Goal: Transaction & Acquisition: Download file/media

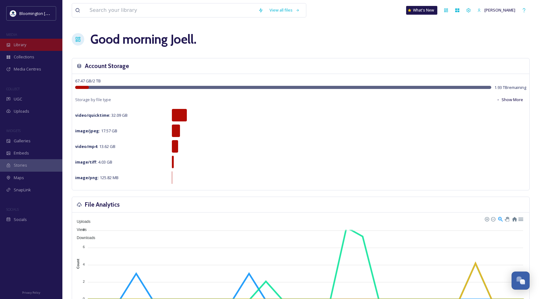
click at [31, 47] on div "Library" at bounding box center [31, 45] width 62 height 12
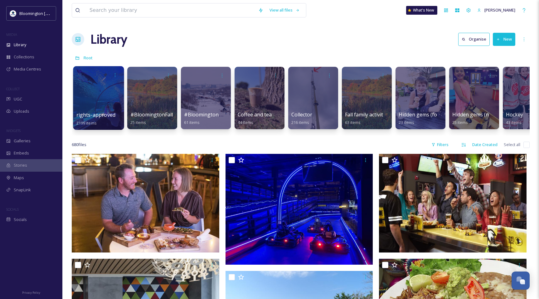
click at [99, 86] on div at bounding box center [98, 98] width 51 height 64
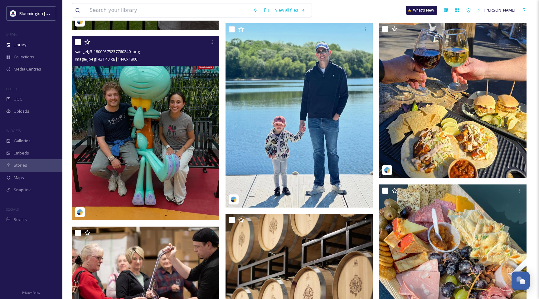
scroll to position [1435, 0]
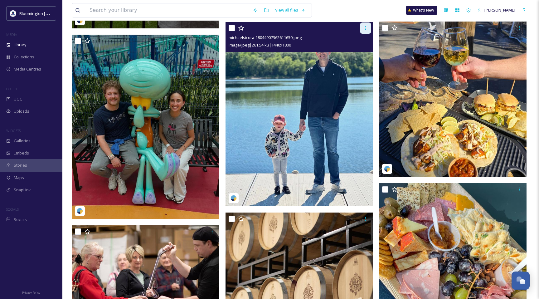
click at [365, 30] on icon at bounding box center [365, 28] width 5 height 5
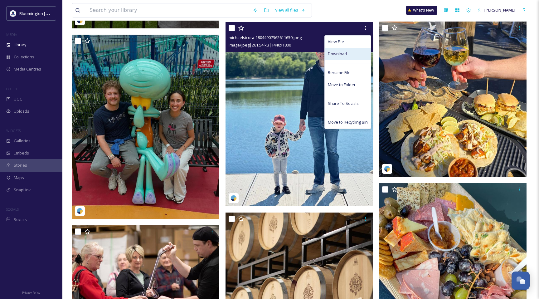
click at [342, 55] on span "Download" at bounding box center [337, 54] width 19 height 6
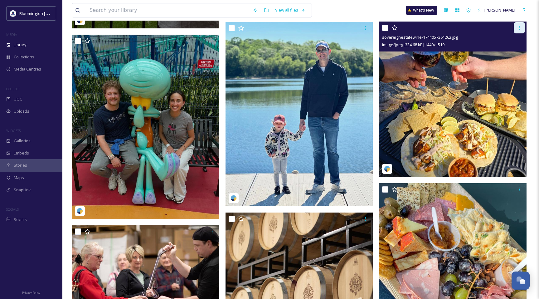
click at [519, 28] on icon at bounding box center [519, 27] width 5 height 5
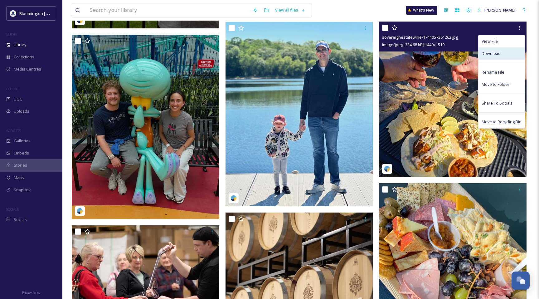
click at [499, 53] on span "Download" at bounding box center [491, 54] width 19 height 6
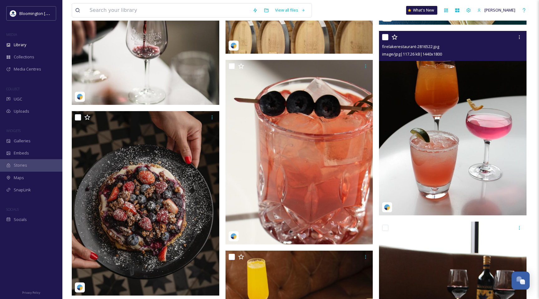
scroll to position [1779, 0]
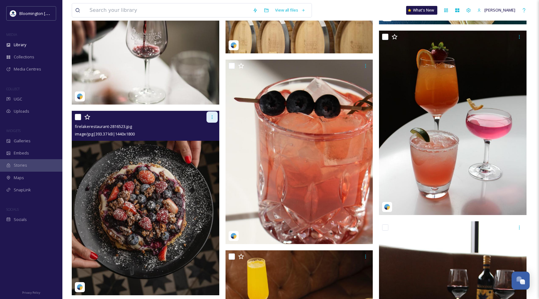
click at [210, 118] on icon at bounding box center [212, 117] width 5 height 5
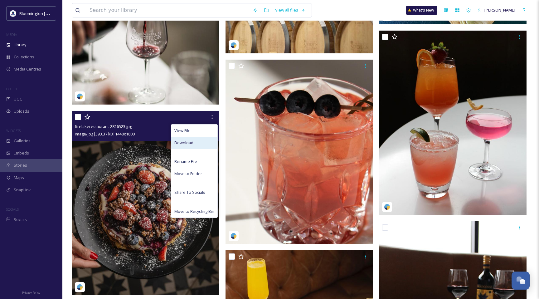
click at [197, 144] on div "Download" at bounding box center [194, 143] width 46 height 12
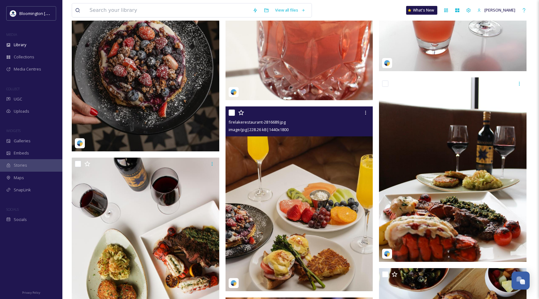
scroll to position [1926, 0]
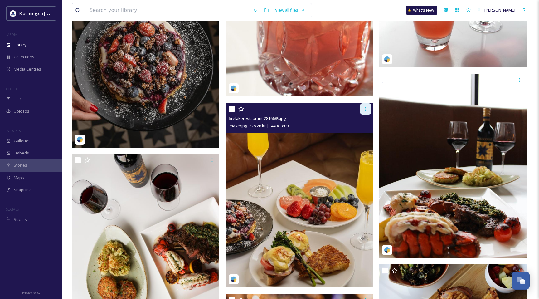
click at [366, 110] on icon at bounding box center [365, 108] width 5 height 5
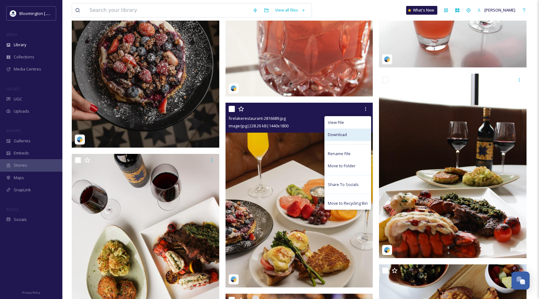
click at [345, 136] on span "Download" at bounding box center [337, 135] width 19 height 6
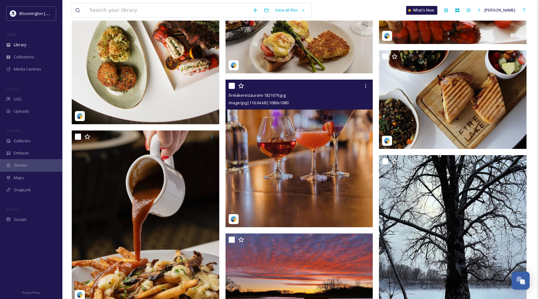
scroll to position [2141, 0]
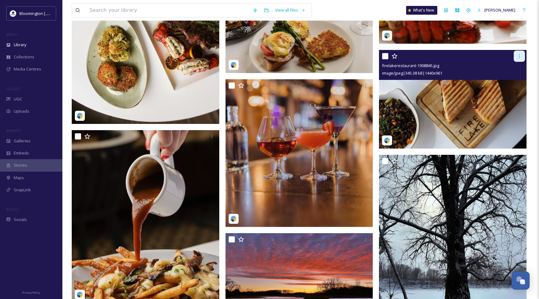
click at [521, 58] on icon at bounding box center [519, 56] width 5 height 5
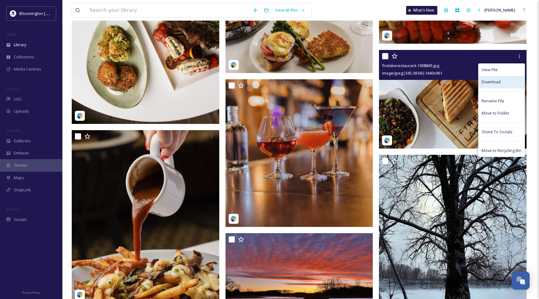
click at [493, 83] on span "Download" at bounding box center [491, 82] width 19 height 6
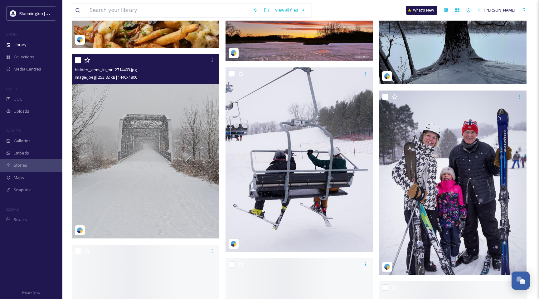
scroll to position [2396, 0]
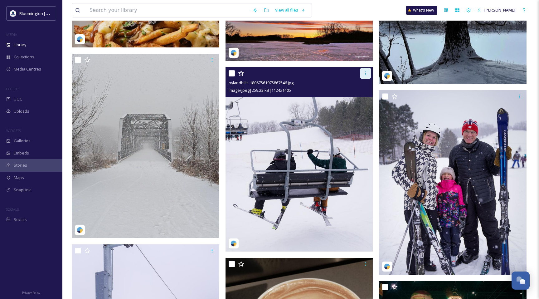
click at [369, 73] on div at bounding box center [365, 73] width 11 height 11
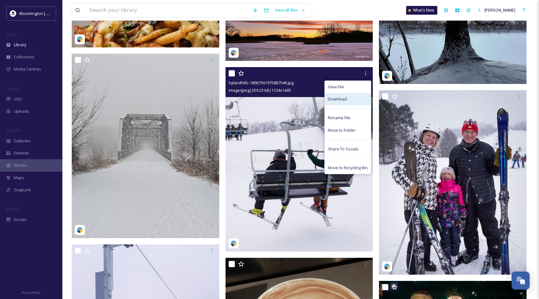
click at [348, 100] on div "Download" at bounding box center [348, 99] width 46 height 12
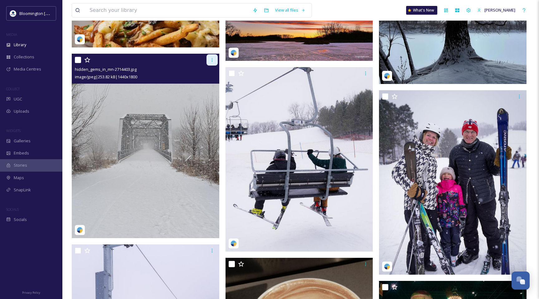
click at [214, 60] on icon at bounding box center [212, 59] width 5 height 5
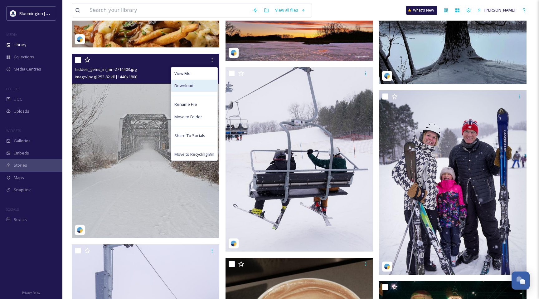
click at [200, 85] on div "Download" at bounding box center [194, 86] width 46 height 12
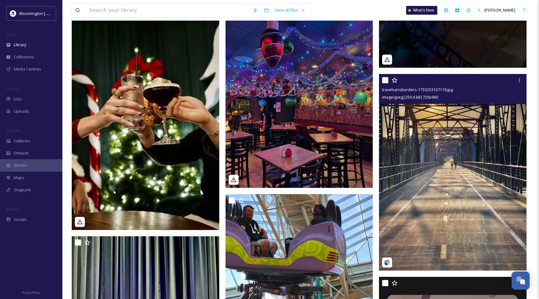
scroll to position [2972, 0]
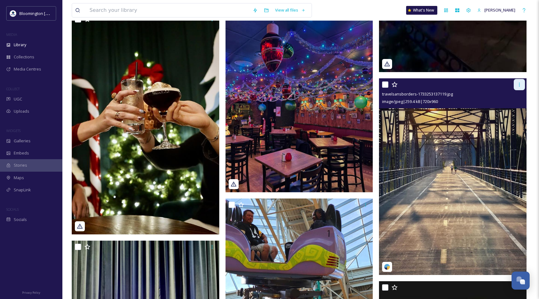
click at [521, 86] on icon at bounding box center [519, 84] width 5 height 5
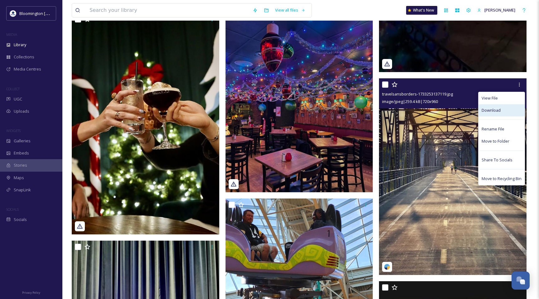
click at [497, 110] on span "Download" at bounding box center [491, 110] width 19 height 6
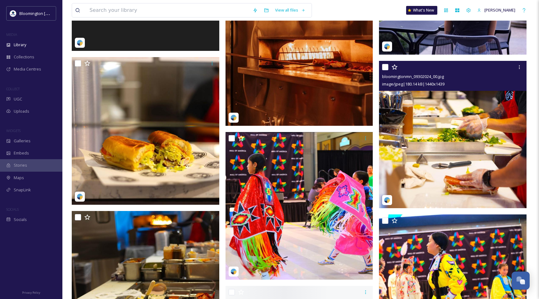
scroll to position [3888, 0]
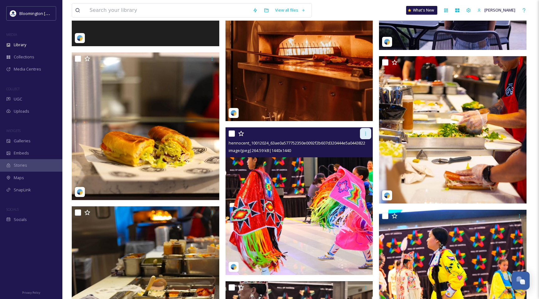
click at [366, 136] on div at bounding box center [365, 133] width 11 height 11
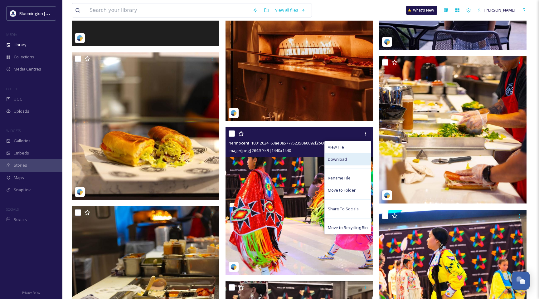
click at [345, 159] on span "Download" at bounding box center [337, 159] width 19 height 6
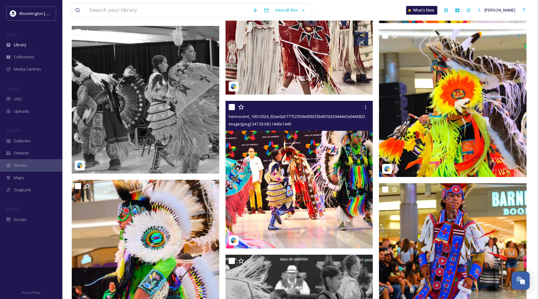
scroll to position [4226, 0]
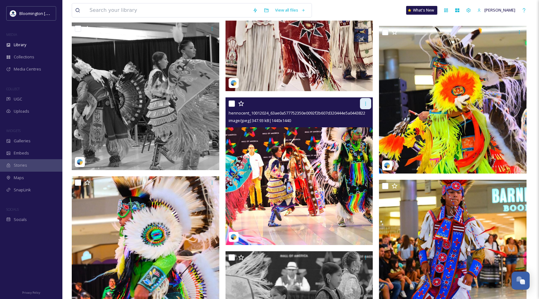
click at [368, 107] on div at bounding box center [365, 103] width 11 height 11
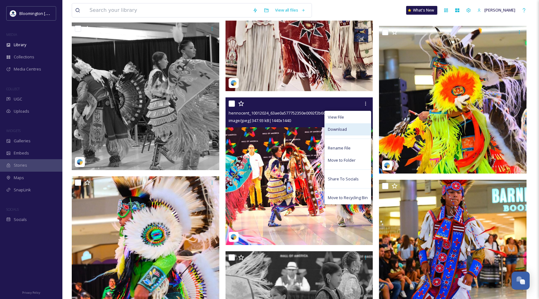
click at [355, 130] on div "Download" at bounding box center [348, 129] width 46 height 12
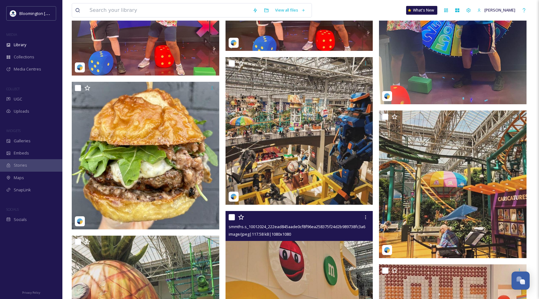
scroll to position [5643, 0]
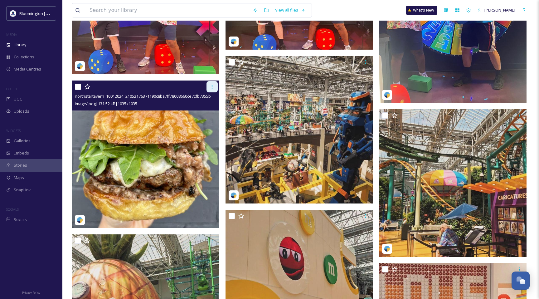
click at [213, 88] on icon at bounding box center [212, 86] width 5 height 5
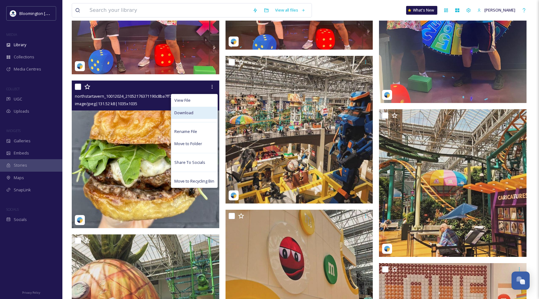
click at [191, 114] on span "Download" at bounding box center [183, 113] width 19 height 6
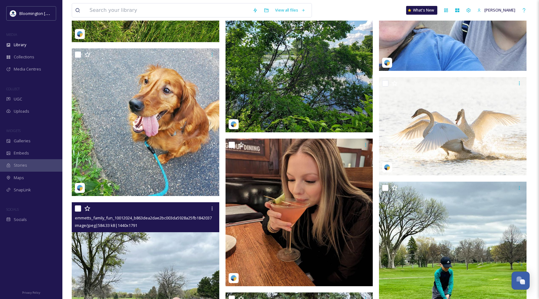
scroll to position [6599, 0]
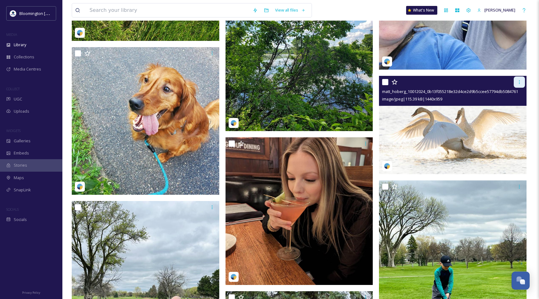
click at [518, 81] on icon at bounding box center [519, 82] width 5 height 5
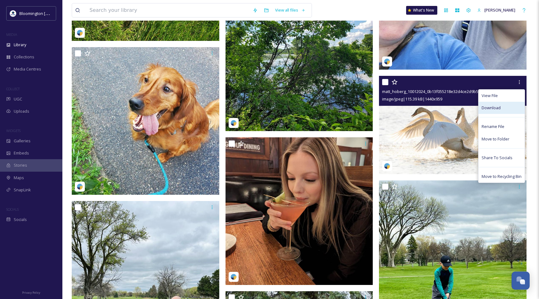
click at [497, 109] on span "Download" at bounding box center [491, 108] width 19 height 6
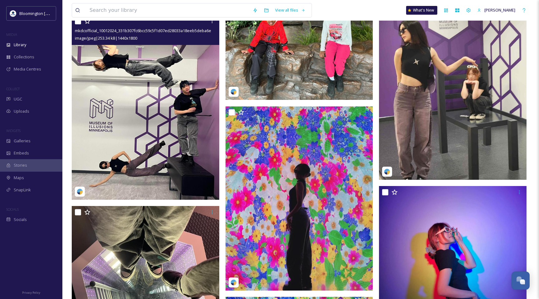
scroll to position [7734, 0]
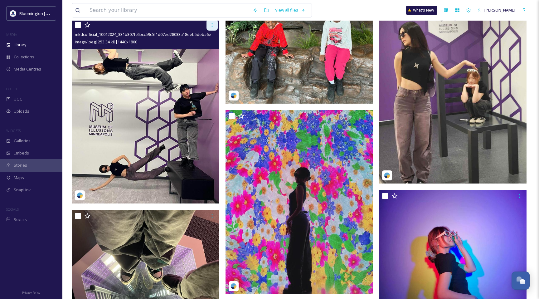
click at [213, 24] on icon at bounding box center [212, 24] width 5 height 5
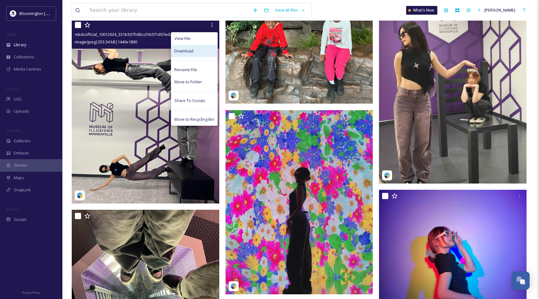
click at [202, 53] on div "Download" at bounding box center [194, 51] width 46 height 12
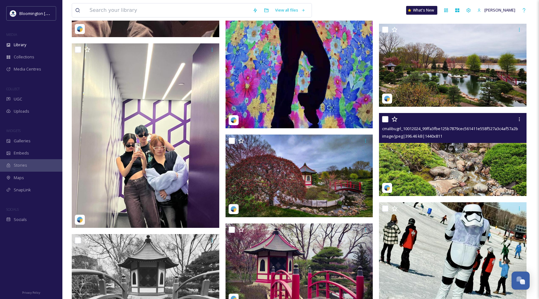
scroll to position [8088, 0]
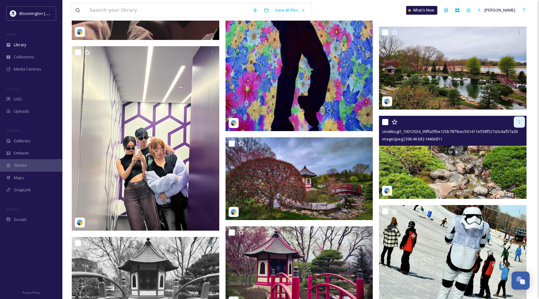
click at [524, 119] on div at bounding box center [519, 121] width 11 height 11
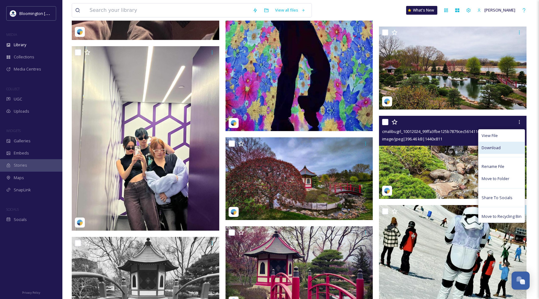
click at [491, 148] on span "Download" at bounding box center [491, 148] width 19 height 6
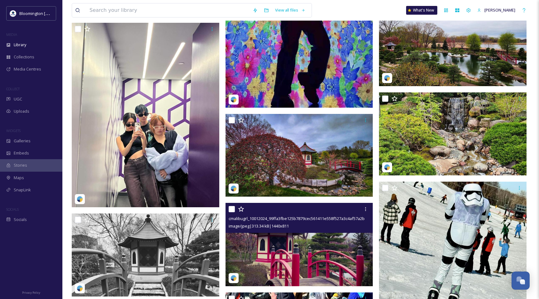
scroll to position [8112, 0]
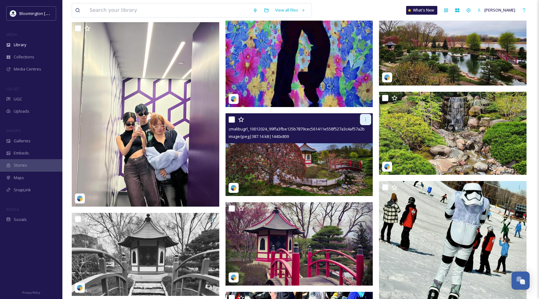
click at [365, 118] on icon at bounding box center [365, 119] width 5 height 5
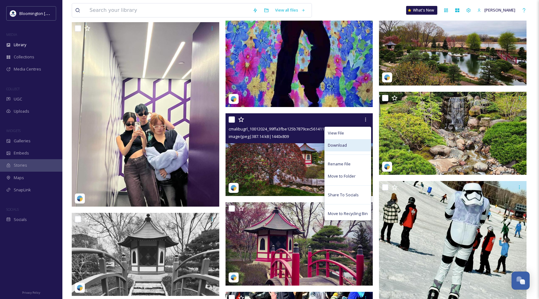
click at [344, 145] on span "Download" at bounding box center [337, 145] width 19 height 6
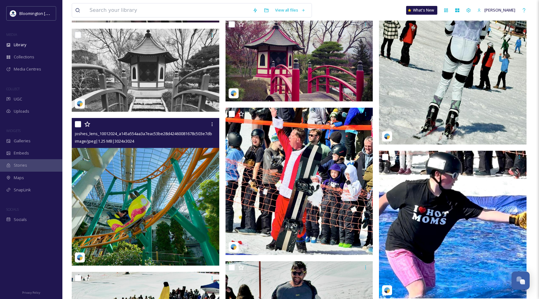
scroll to position [8303, 0]
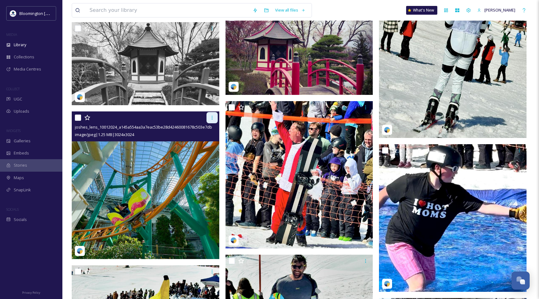
click at [212, 119] on icon at bounding box center [212, 118] width 1 height 4
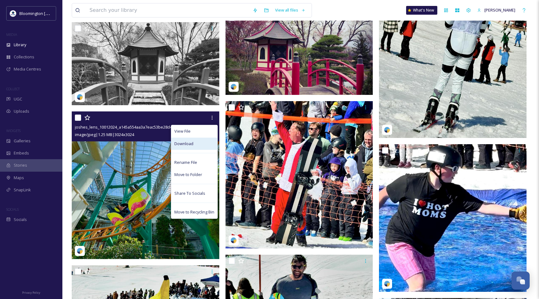
click at [195, 145] on div "Download" at bounding box center [194, 144] width 46 height 12
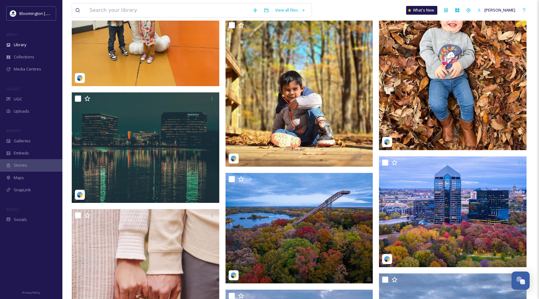
scroll to position [13988, 0]
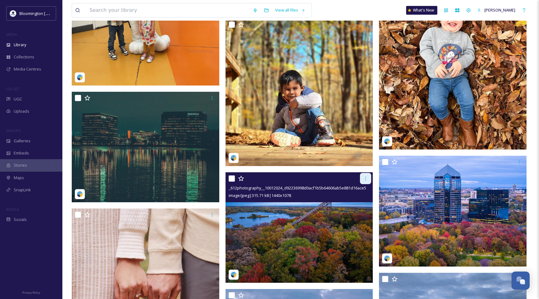
click at [369, 179] on div at bounding box center [365, 178] width 11 height 11
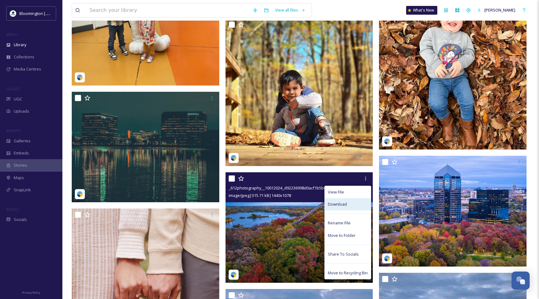
click at [345, 204] on span "Download" at bounding box center [337, 204] width 19 height 6
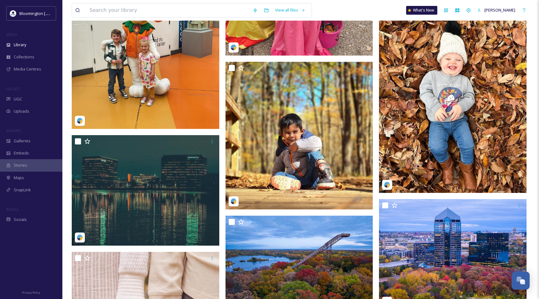
scroll to position [13929, 0]
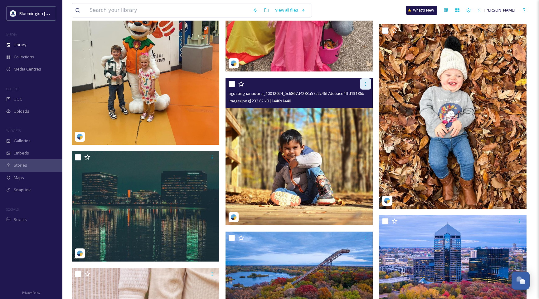
click at [365, 84] on icon at bounding box center [365, 83] width 5 height 5
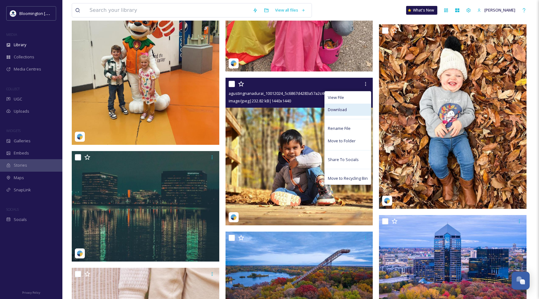
click at [338, 110] on span "Download" at bounding box center [337, 110] width 19 height 6
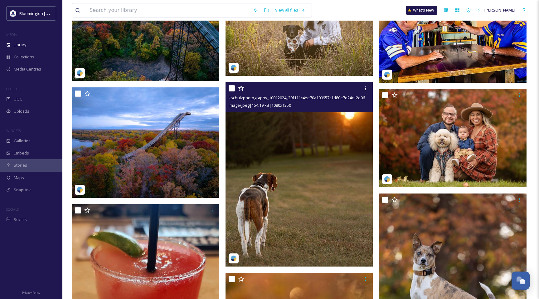
scroll to position [14417, 0]
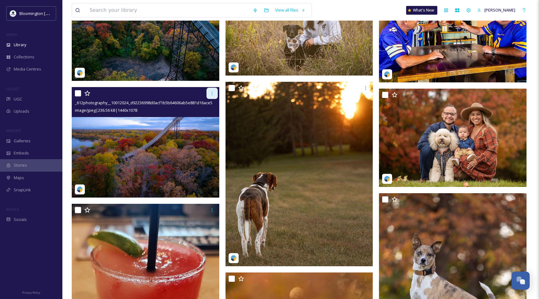
click at [215, 92] on div at bounding box center [212, 93] width 11 height 11
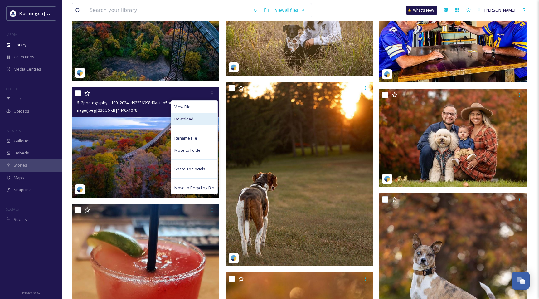
click at [197, 119] on div "Download" at bounding box center [194, 119] width 46 height 12
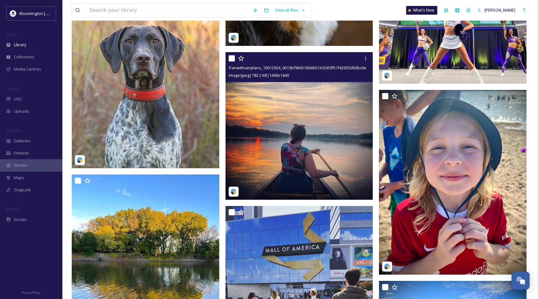
scroll to position [14827, 0]
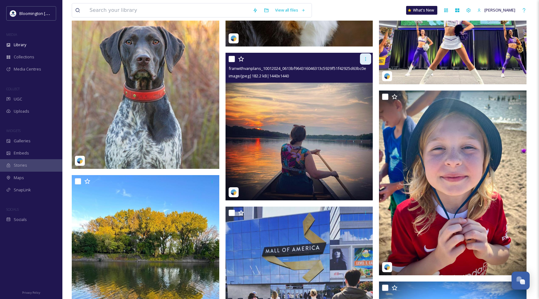
click at [365, 58] on icon at bounding box center [365, 58] width 5 height 5
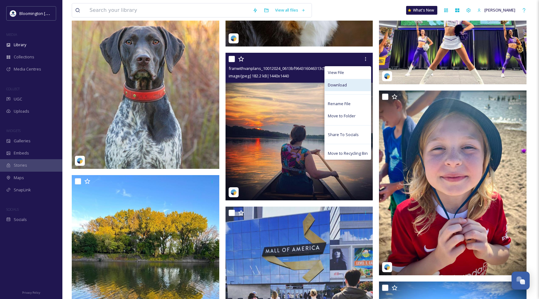
click at [343, 88] on div "Download" at bounding box center [348, 85] width 46 height 12
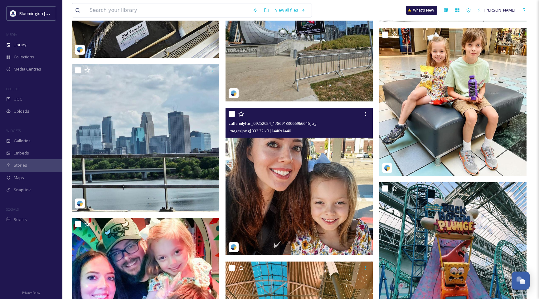
scroll to position [16114, 0]
